Goal: Task Accomplishment & Management: Complete application form

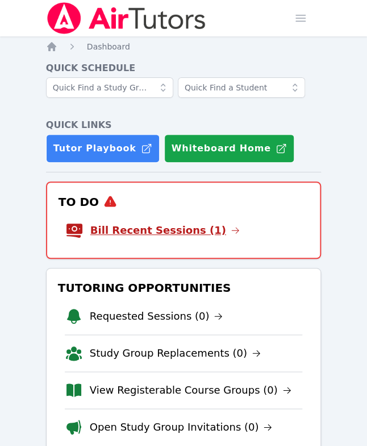
click at [165, 230] on link "Bill Recent Sessions (1)" at bounding box center [165, 230] width 150 height 16
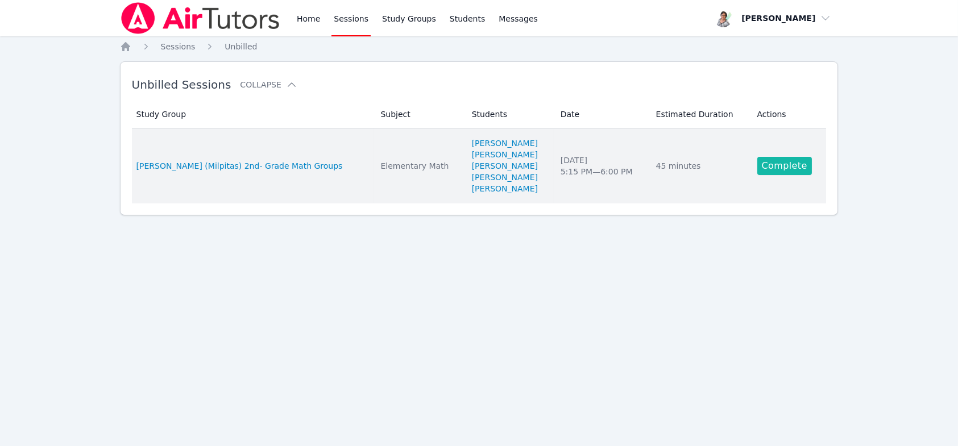
click at [375, 163] on link "Complete" at bounding box center [785, 166] width 55 height 18
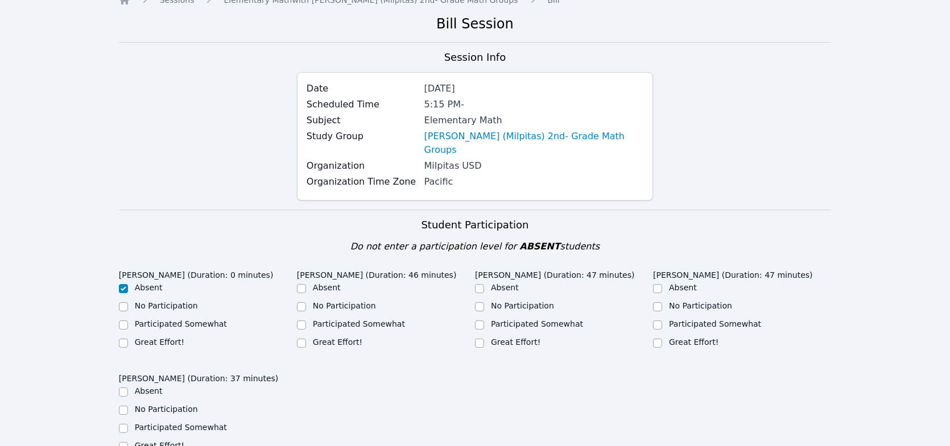
scroll to position [171, 0]
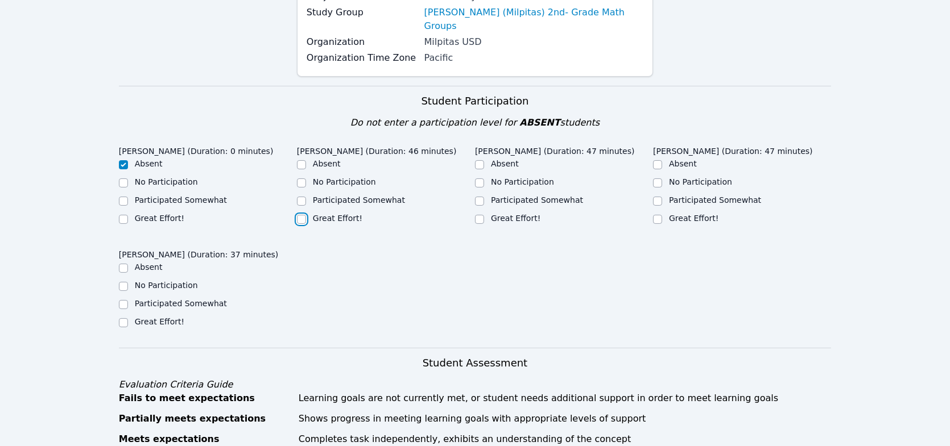
click at [303, 215] on input "Great Effort!" at bounding box center [301, 219] width 9 height 9
checkbox input "true"
click at [375, 215] on input "Great Effort!" at bounding box center [479, 219] width 9 height 9
checkbox input "true"
click at [375, 215] on input "Great Effort!" at bounding box center [657, 219] width 9 height 9
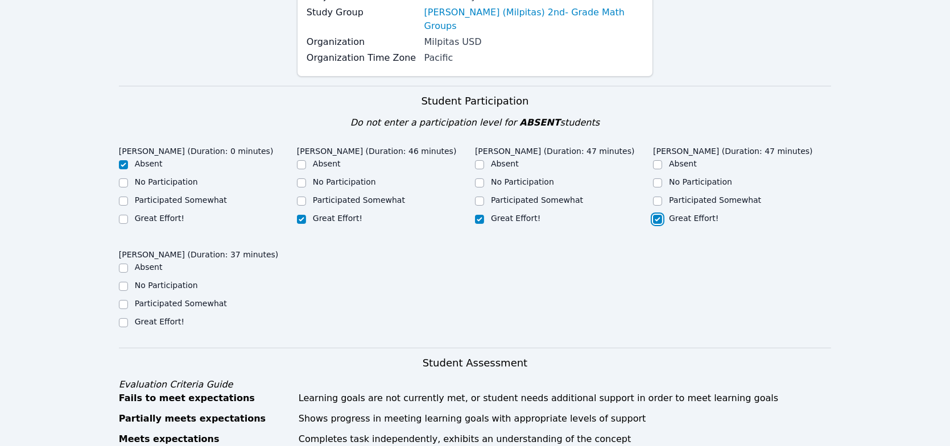
checkbox input "true"
click at [123, 318] on input "Great Effort!" at bounding box center [123, 322] width 9 height 9
checkbox input "true"
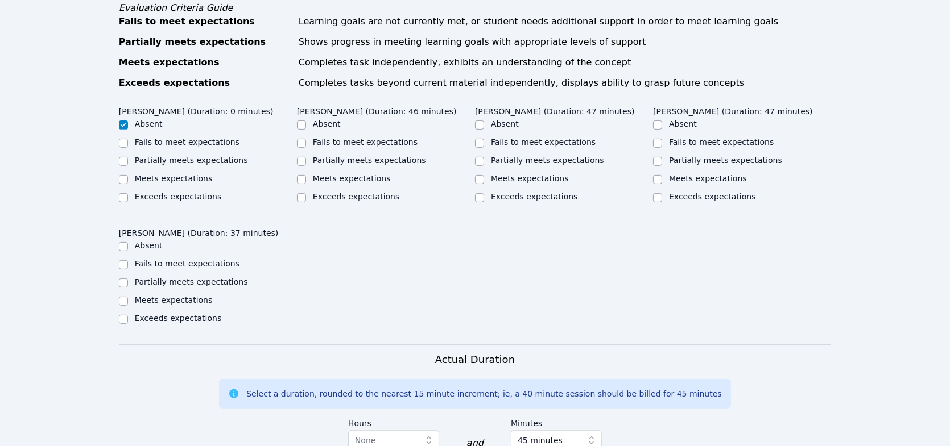
scroll to position [569, 0]
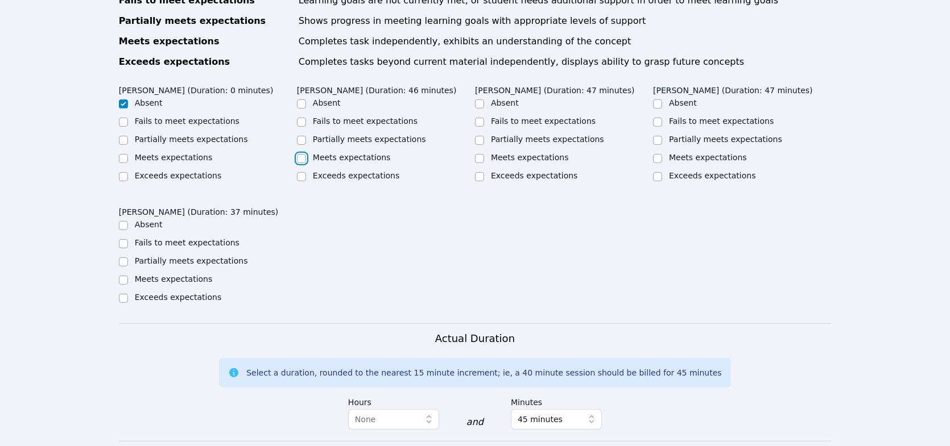
click at [301, 154] on input "Meets expectations" at bounding box center [301, 158] width 9 height 9
checkbox input "true"
drag, startPoint x: 481, startPoint y: 144, endPoint x: 512, endPoint y: 144, distance: 30.7
click at [375, 154] on input "Meets expectations" at bounding box center [479, 158] width 9 height 9
checkbox input "true"
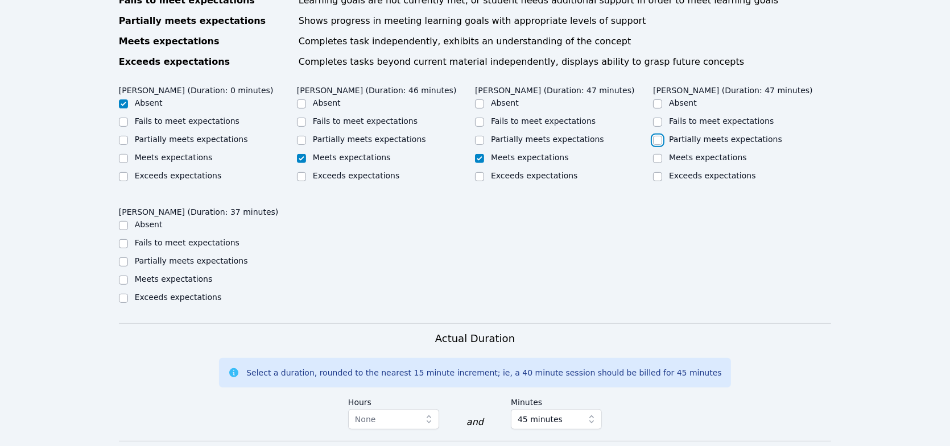
click at [375, 136] on input "Partially meets expectations" at bounding box center [657, 140] width 9 height 9
checkbox input "true"
click at [122, 258] on input "Partially meets expectations" at bounding box center [123, 262] width 9 height 9
checkbox input "true"
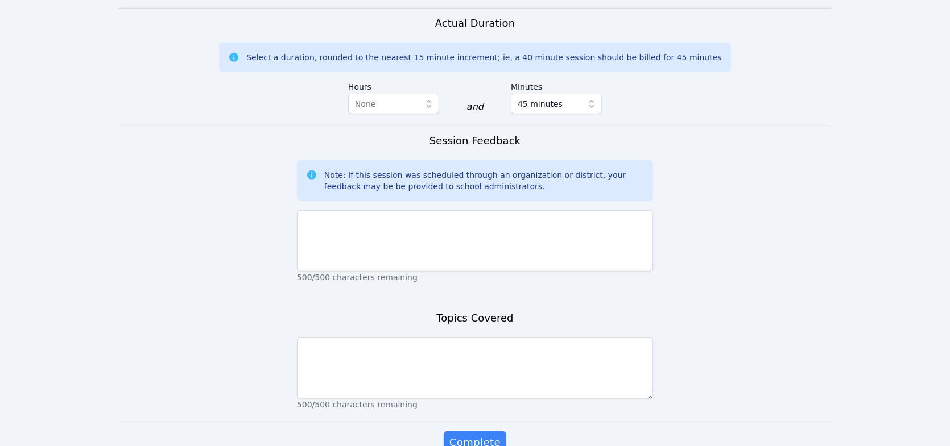
scroll to position [910, 0]
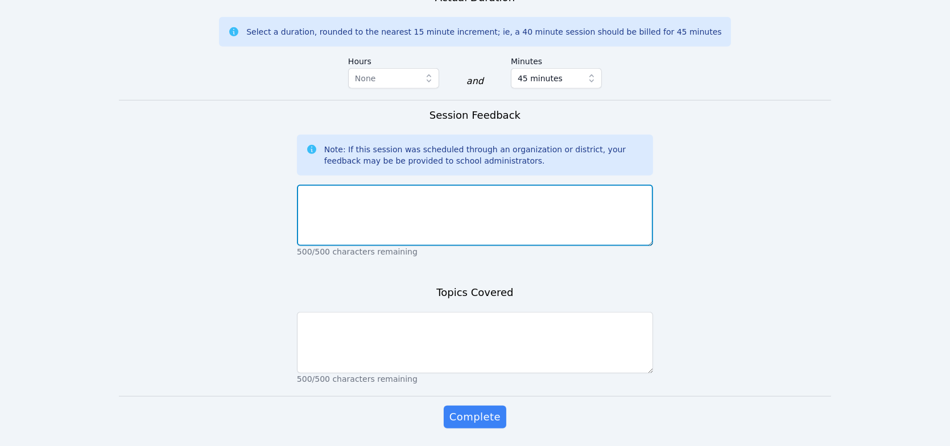
click at [357, 191] on textarea at bounding box center [475, 215] width 356 height 61
click at [375, 187] on textarea "Hello! Today the students worked on estimation" at bounding box center [475, 215] width 356 height 61
click at [375, 185] on textarea "Hello! Today, the students worked on estimation" at bounding box center [475, 215] width 356 height 61
click at [375, 185] on textarea "Hello! Today, the students worked on sum and estimation" at bounding box center [475, 215] width 356 height 61
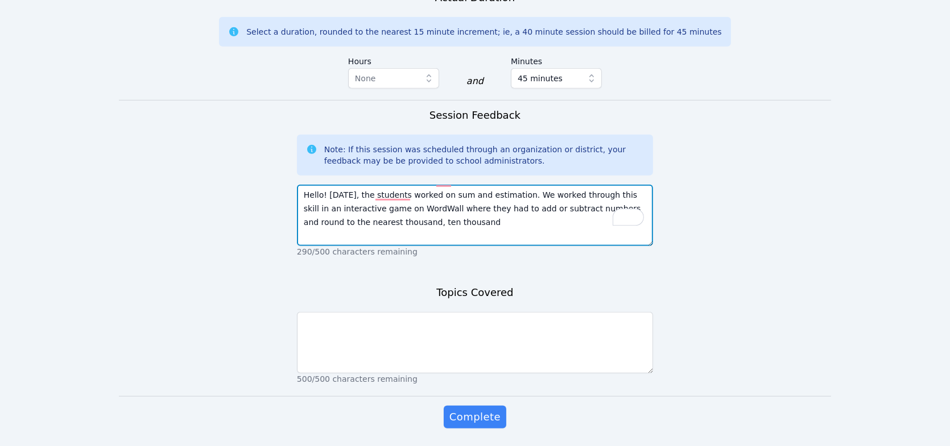
click at [367, 210] on textarea "Hello! Today, the students worked on sum and estimation. We worked through this…" at bounding box center [475, 215] width 356 height 61
click at [375, 205] on textarea "Hello! Today, the students worked on sum and estimation. We worked through this…" at bounding box center [475, 215] width 356 height 61
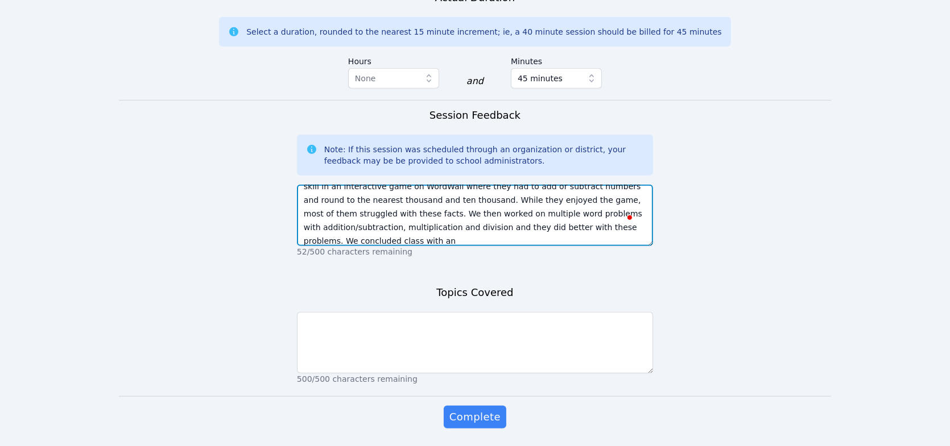
scroll to position [22, 0]
type textarea "Hello! Today, the students worked on sum and estimation. We worked through this…"
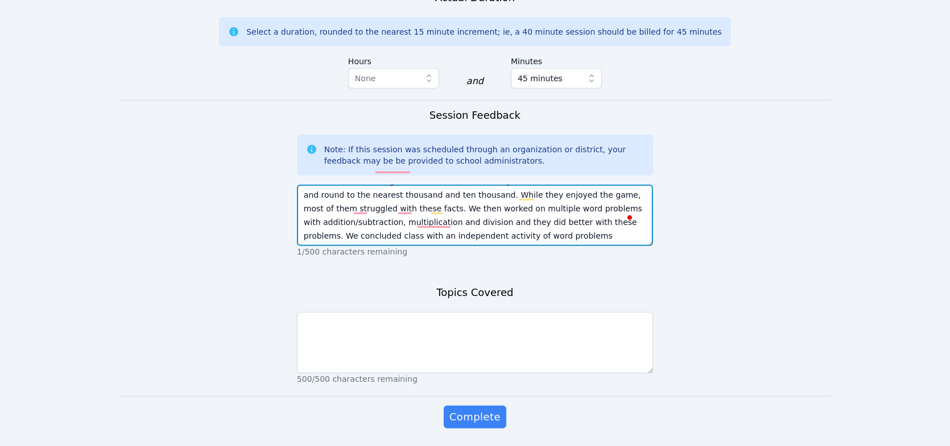
scroll to position [0, 0]
drag, startPoint x: 501, startPoint y: 225, endPoint x: 317, endPoint y: 175, distance: 190.9
click at [305, 185] on textarea "Hello! Today, the students worked on sum and estimation. We worked through this…" at bounding box center [475, 215] width 356 height 61
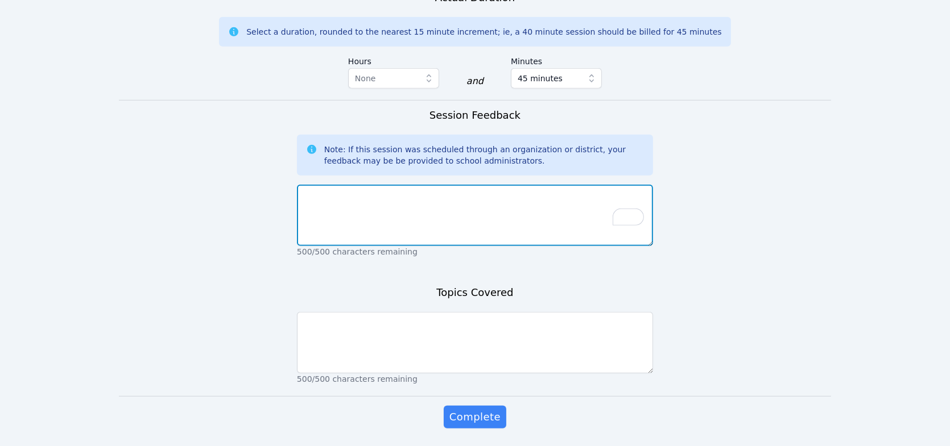
paste textarea "Hello! Today the students focused on sum and estimation. We practiced these ski…"
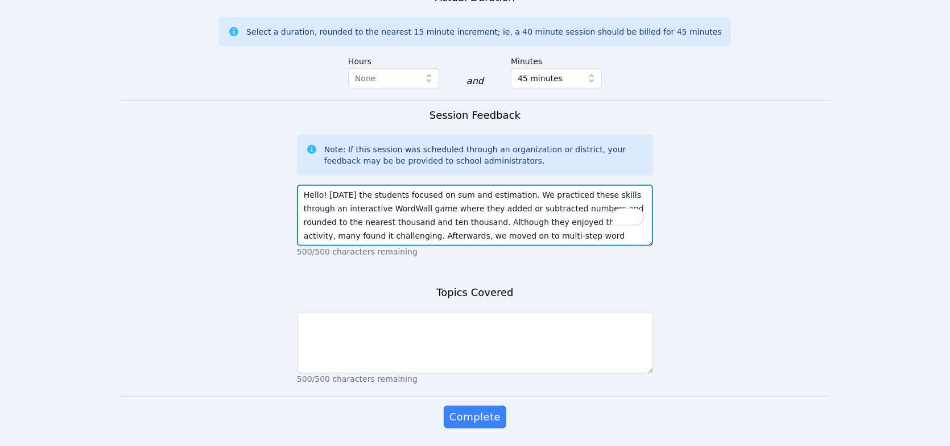
scroll to position [36, 0]
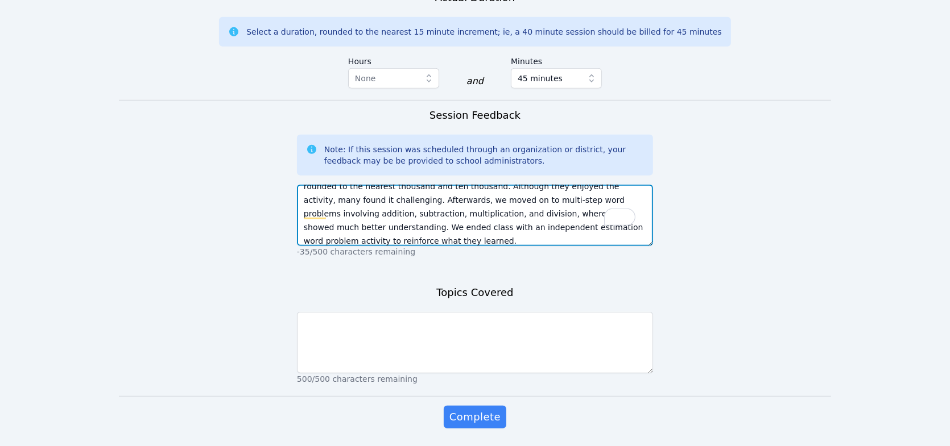
type textarea "Hello! Today the students focused on sum and estimation. We practiced these ski…"
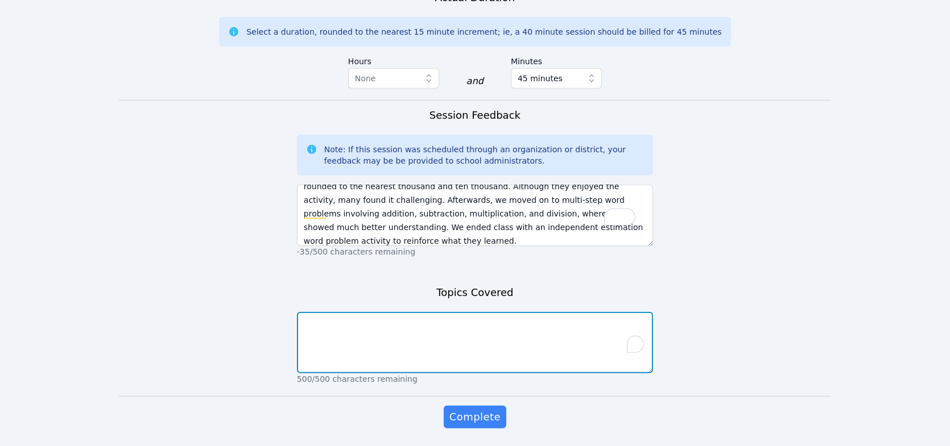
click at [375, 313] on textarea "To enrich screen reader interactions, please activate Accessibility in Grammarl…" at bounding box center [475, 342] width 356 height 61
type textarea "e"
type textarea "sum and estimation"
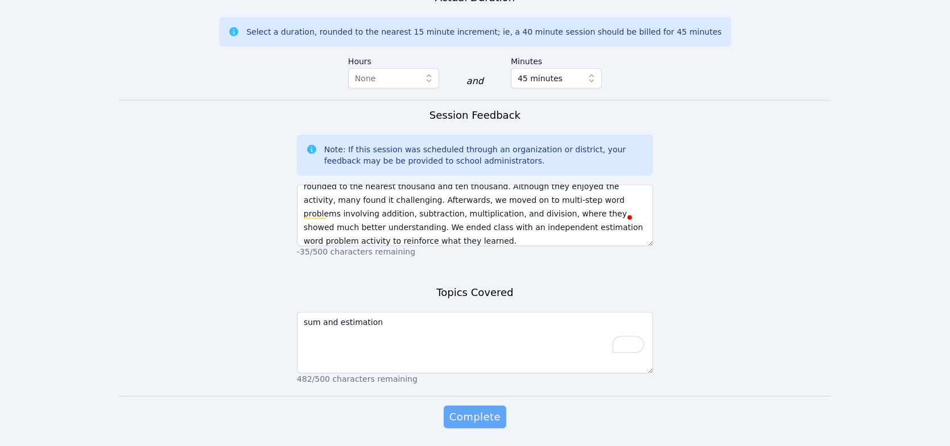
click at [375, 409] on span "Complete" at bounding box center [474, 417] width 51 height 16
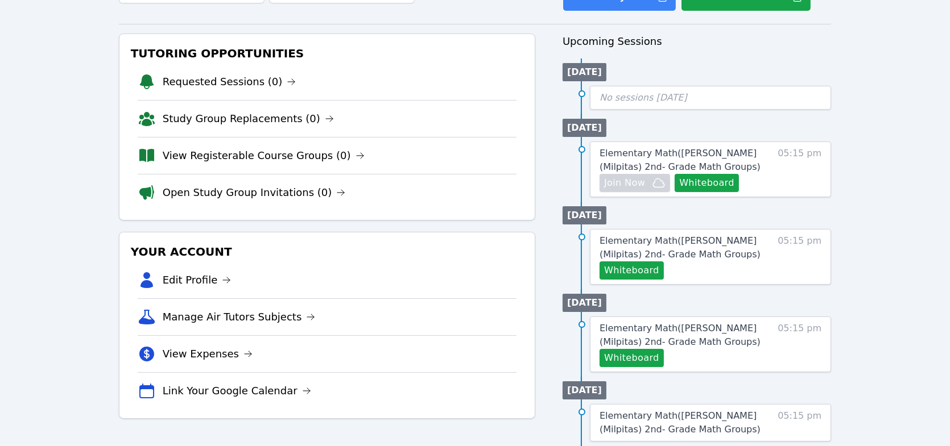
scroll to position [114, 0]
